Goal: Information Seeking & Learning: Learn about a topic

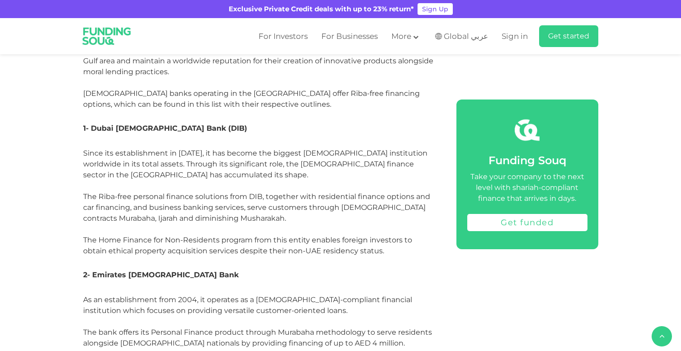
scroll to position [1838, 0]
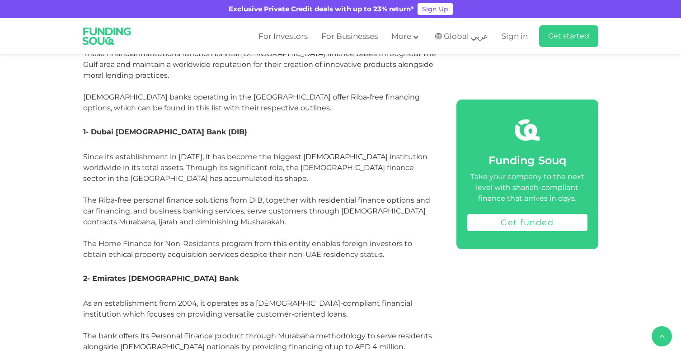
click at [136, 274] on span "2- Emirates [DEMOGRAPHIC_DATA] Bank" at bounding box center [161, 278] width 156 height 9
drag, startPoint x: 178, startPoint y: 232, endPoint x: 117, endPoint y: 233, distance: 61.5
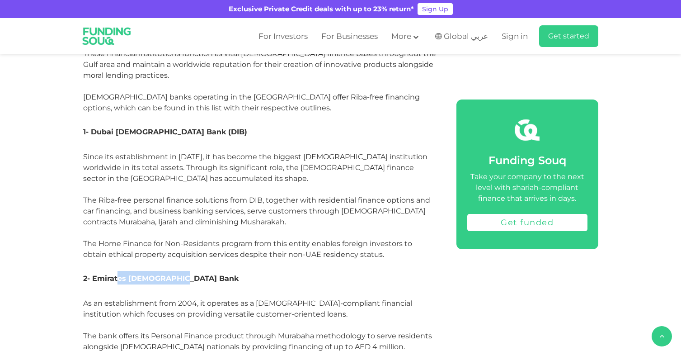
click at [117, 271] on h3 "2- Emirates [DEMOGRAPHIC_DATA] Bank" at bounding box center [259, 284] width 353 height 27
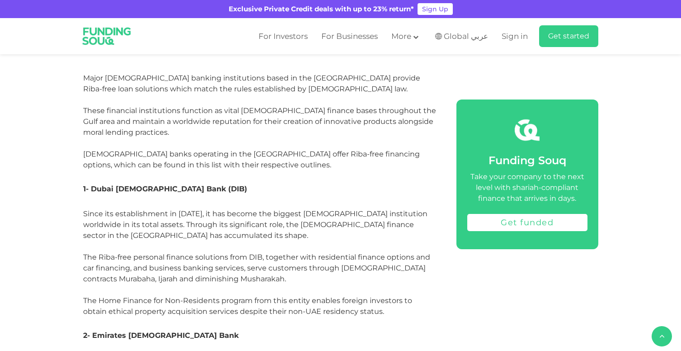
scroll to position [1782, 0]
drag, startPoint x: 177, startPoint y: 288, endPoint x: 93, endPoint y: 289, distance: 83.6
click at [93, 327] on h3 "2- Emirates [DEMOGRAPHIC_DATA] Bank" at bounding box center [259, 340] width 353 height 27
click at [302, 180] on h3 "1- Dubai [DEMOGRAPHIC_DATA] Bank (DIB)" at bounding box center [259, 193] width 353 height 27
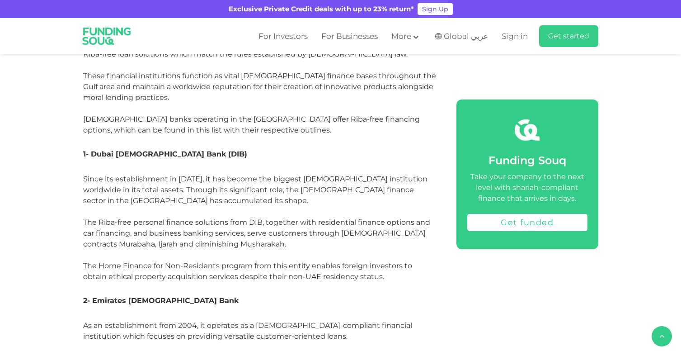
scroll to position [1803, 0]
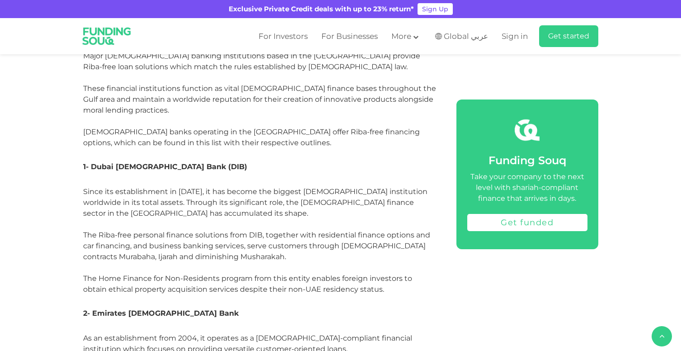
click at [164, 187] on span "Since its establishment in [DATE], it has become the biggest [DEMOGRAPHIC_DATA]…" at bounding box center [256, 240] width 347 height 106
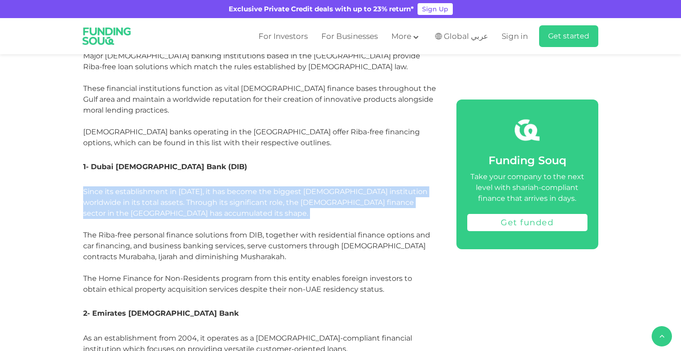
click at [164, 187] on span "Since its establishment in [DATE], it has become the biggest [DEMOGRAPHIC_DATA]…" at bounding box center [256, 240] width 347 height 106
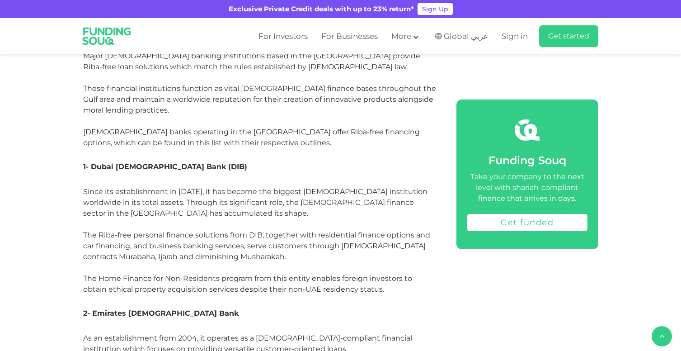
click at [307, 187] on span "Since its establishment in [DATE], it has become the biggest [DEMOGRAPHIC_DATA]…" at bounding box center [256, 240] width 347 height 106
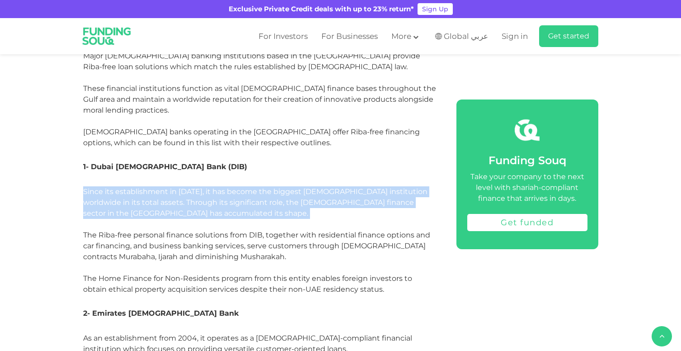
click at [307, 187] on span "Since its establishment in [DATE], it has become the biggest [DEMOGRAPHIC_DATA]…" at bounding box center [256, 240] width 347 height 106
click at [375, 187] on span "Since its establishment in [DATE], it has become the biggest [DEMOGRAPHIC_DATA]…" at bounding box center [256, 240] width 347 height 106
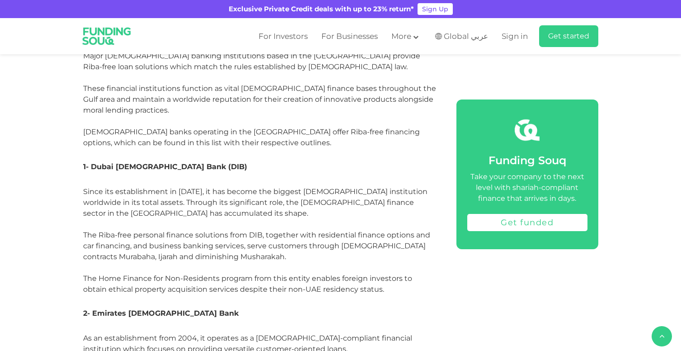
click at [125, 189] on span "Since its establishment in [DATE], it has become the biggest [DEMOGRAPHIC_DATA]…" at bounding box center [256, 240] width 347 height 106
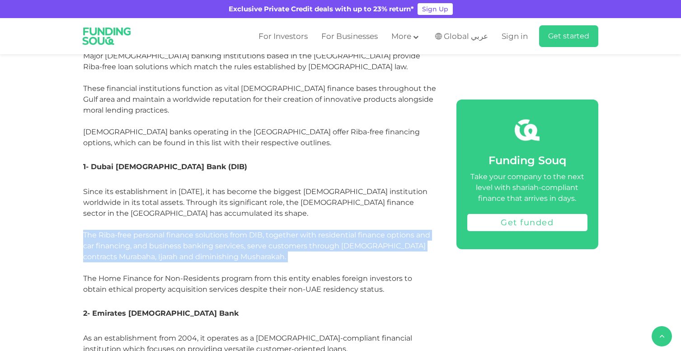
click at [125, 189] on span "Since its establishment in [DATE], it has become the biggest [DEMOGRAPHIC_DATA]…" at bounding box center [256, 240] width 347 height 106
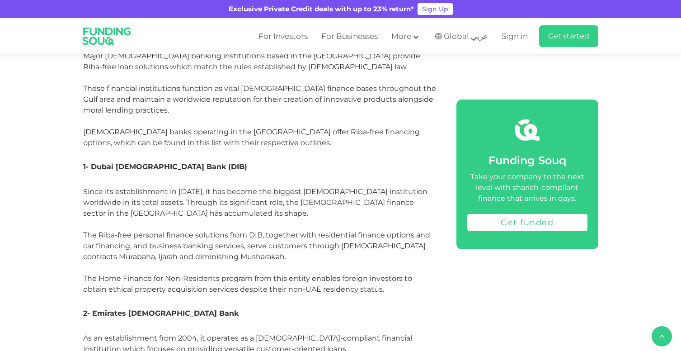
click at [135, 233] on span "Since its establishment in [DATE], it has become the biggest [DEMOGRAPHIC_DATA]…" at bounding box center [256, 240] width 347 height 106
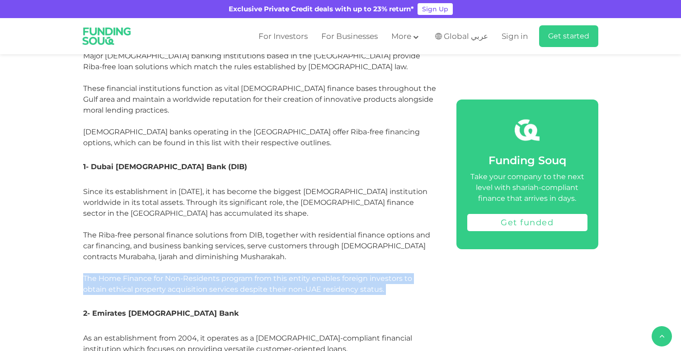
click at [135, 233] on span "Since its establishment in [DATE], it has become the biggest [DEMOGRAPHIC_DATA]…" at bounding box center [256, 240] width 347 height 106
click at [250, 227] on p "Since its establishment in [DATE], it has become the biggest [DEMOGRAPHIC_DATA]…" at bounding box center [259, 245] width 353 height 119
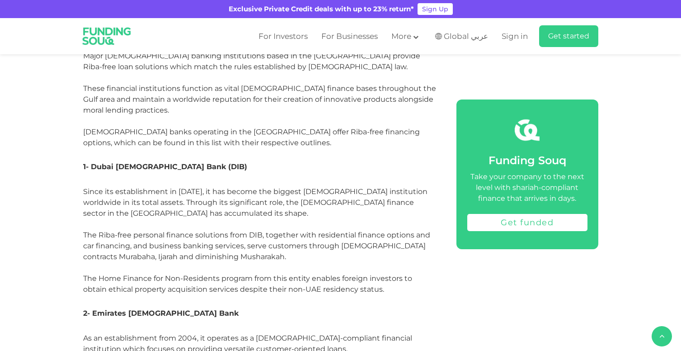
click at [132, 162] on span "1- Dubai [DEMOGRAPHIC_DATA] Bank (DIB)" at bounding box center [165, 166] width 164 height 9
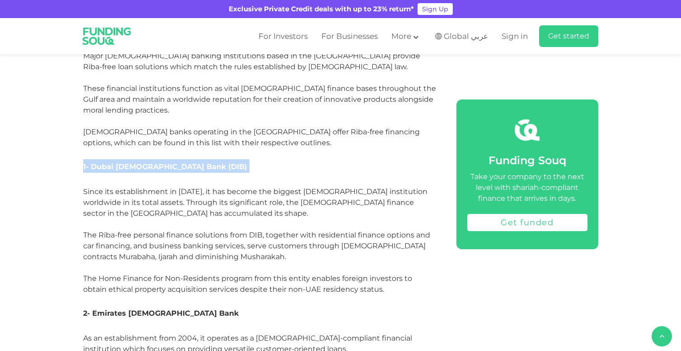
click at [132, 162] on span "1- Dubai [DEMOGRAPHIC_DATA] Bank (DIB)" at bounding box center [165, 166] width 164 height 9
click at [138, 162] on span "1- Dubai [DEMOGRAPHIC_DATA] Bank (DIB)" at bounding box center [165, 166] width 164 height 9
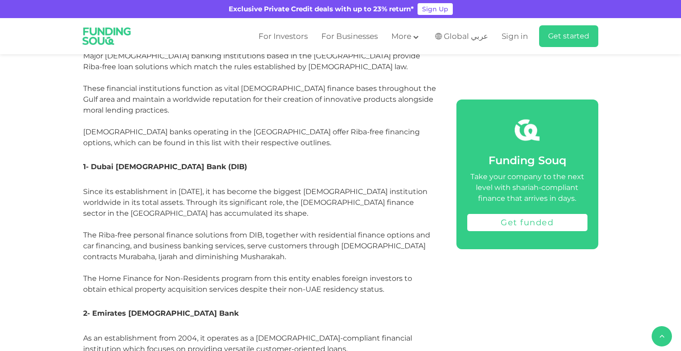
click at [138, 162] on span "1- Dubai [DEMOGRAPHIC_DATA] Bank (DIB)" at bounding box center [165, 166] width 164 height 9
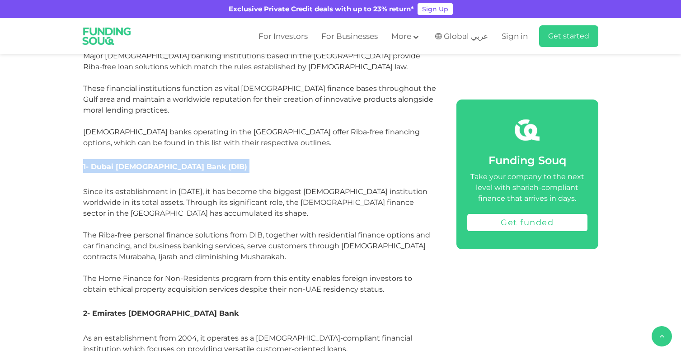
click at [138, 162] on span "1- Dubai [DEMOGRAPHIC_DATA] Bank (DIB)" at bounding box center [165, 166] width 164 height 9
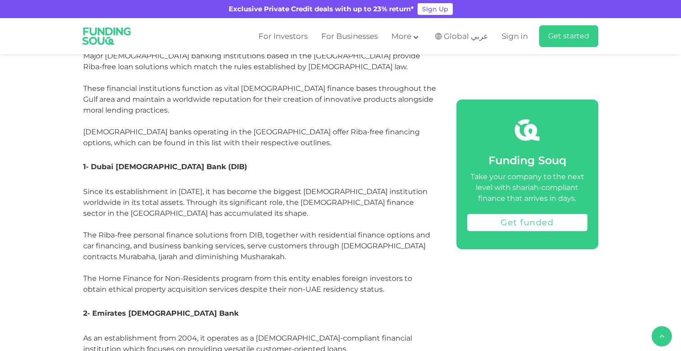
click at [151, 194] on p "Since its establishment in [DATE], it has become the biggest [DEMOGRAPHIC_DATA]…" at bounding box center [259, 245] width 353 height 119
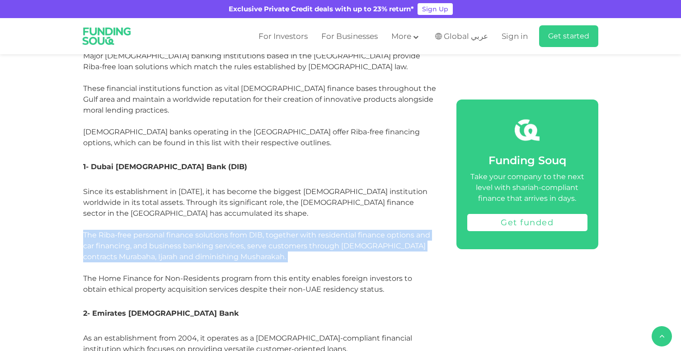
click at [151, 194] on p "Since its establishment in [DATE], it has become the biggest [DEMOGRAPHIC_DATA]…" at bounding box center [259, 245] width 353 height 119
click at [316, 193] on span "Since its establishment in [DATE], it has become the biggest [DEMOGRAPHIC_DATA]…" at bounding box center [256, 240] width 347 height 106
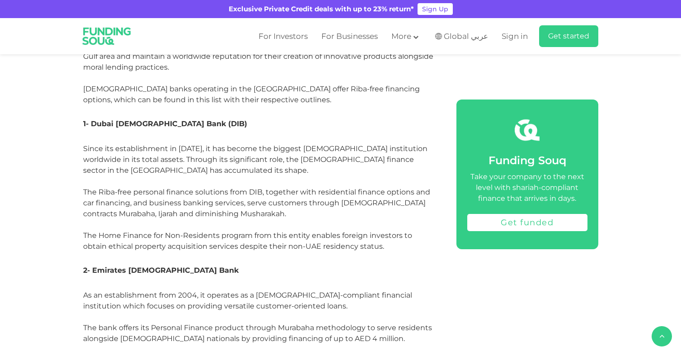
scroll to position [1846, 0]
click at [189, 290] on span "As an establishment from 2004, it operates as a [DEMOGRAPHIC_DATA]-compliant fi…" at bounding box center [257, 354] width 349 height 128
